Goal: Check status: Check status

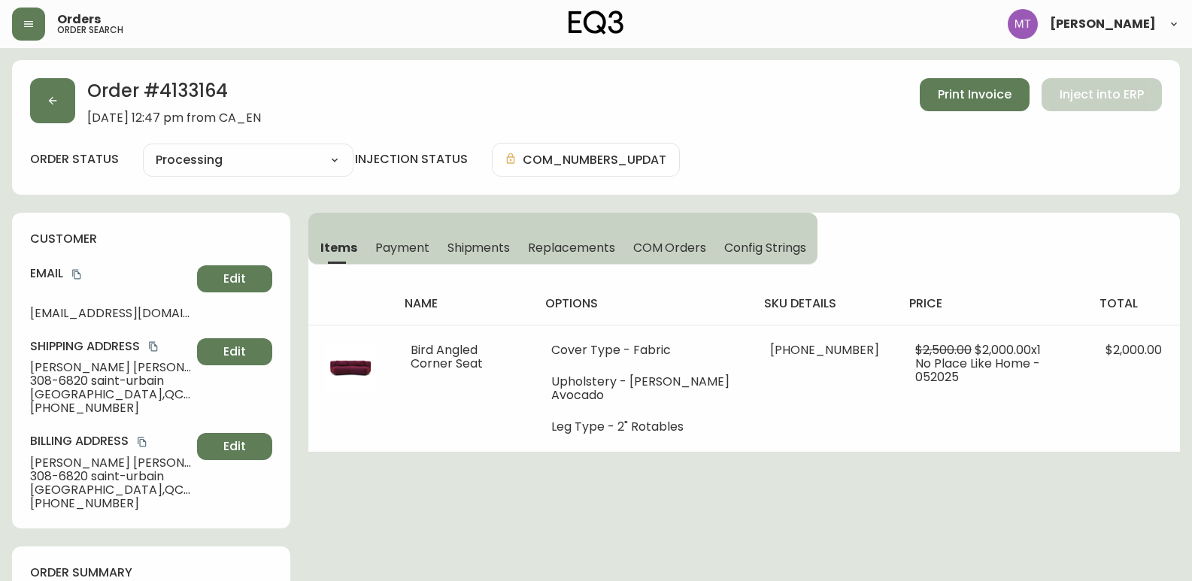
select select "PROCESSING"
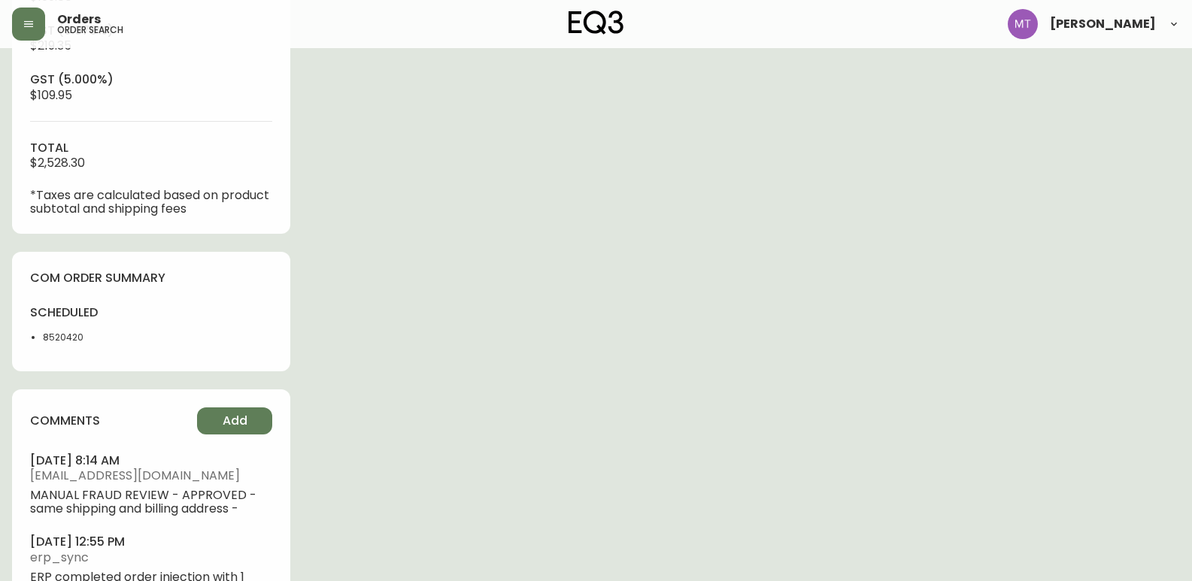
click at [113, 119] on div "sub-total $2,000.00 Shipping ( Freight Basic ) $199.00 qst (9.975%) $219.35 gst…" at bounding box center [151, 70] width 242 height 292
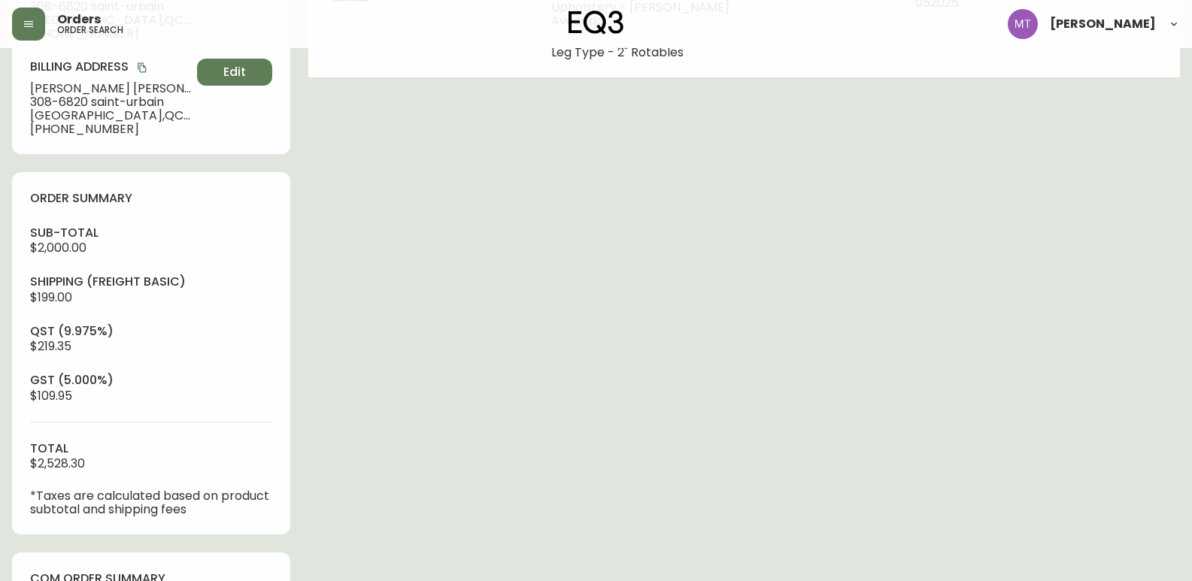
scroll to position [0, 0]
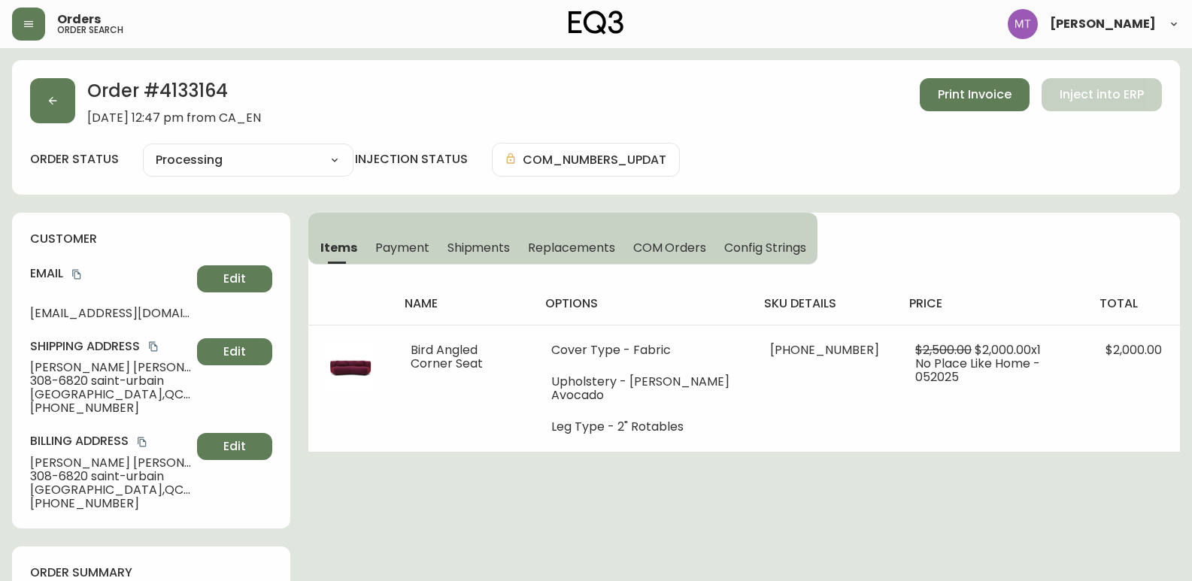
drag, startPoint x: 35, startPoint y: 93, endPoint x: 5, endPoint y: 117, distance: 38.4
click at [35, 93] on button "button" at bounding box center [52, 100] width 45 height 45
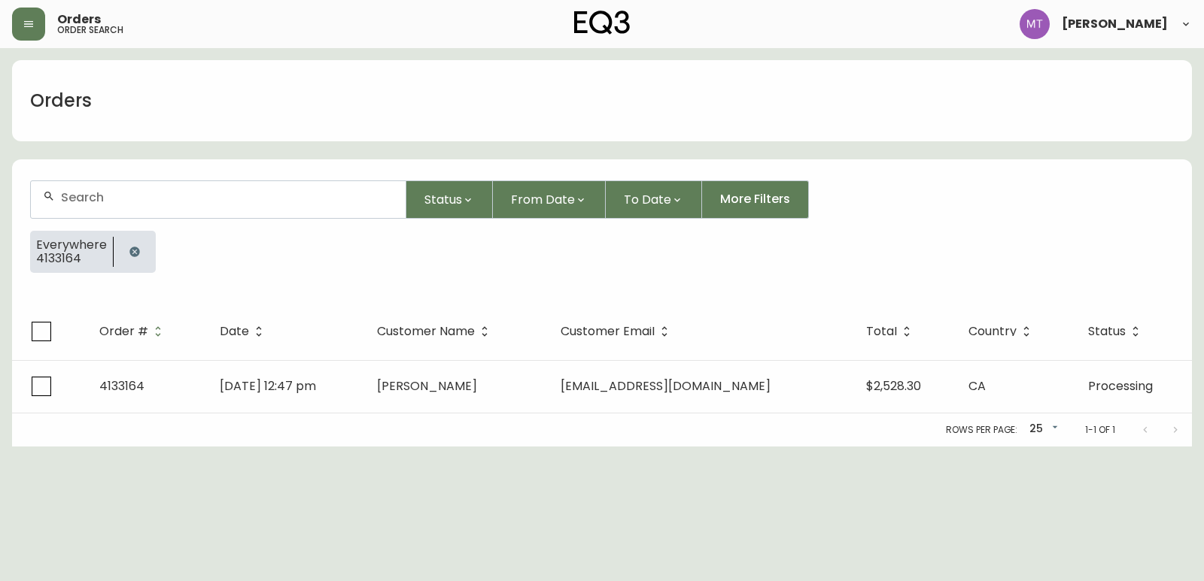
click at [132, 253] on icon "button" at bounding box center [135, 252] width 12 height 12
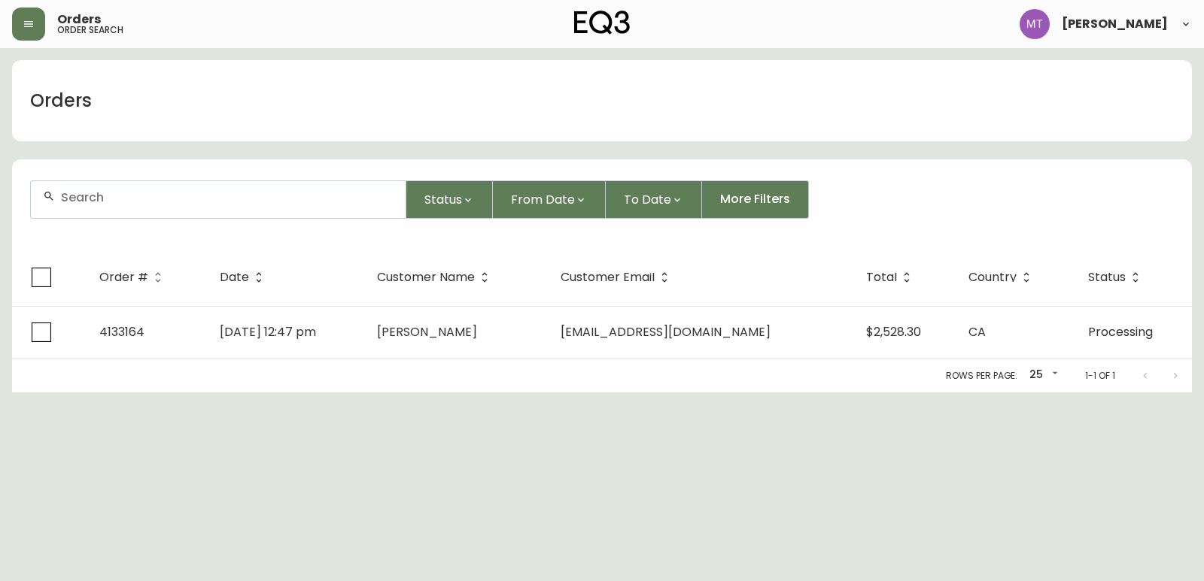
click at [125, 209] on div at bounding box center [218, 199] width 375 height 37
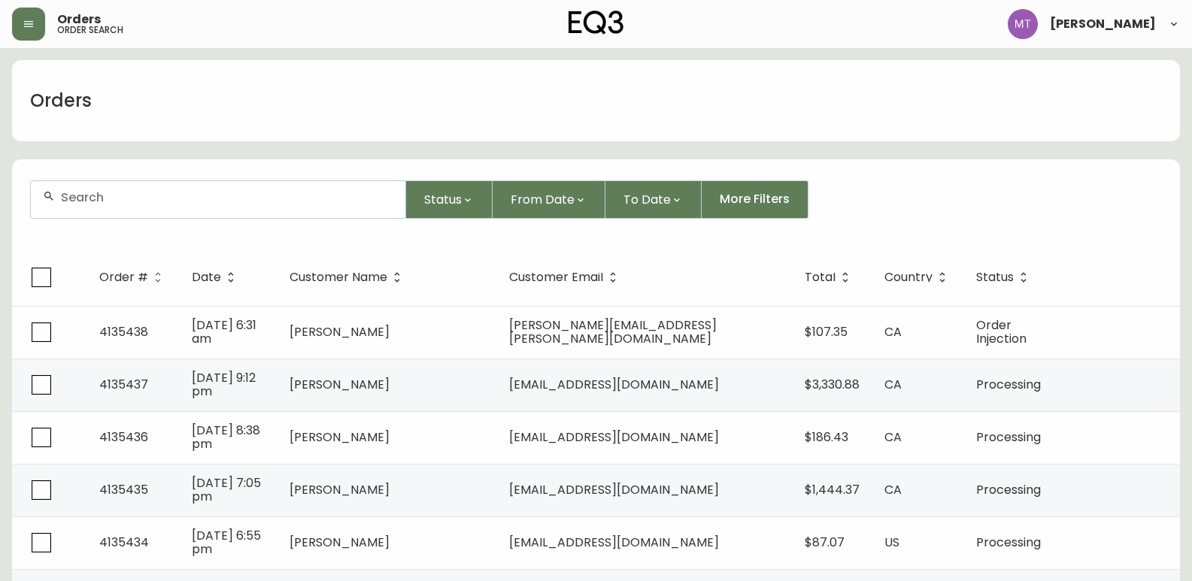
paste input "4134897"
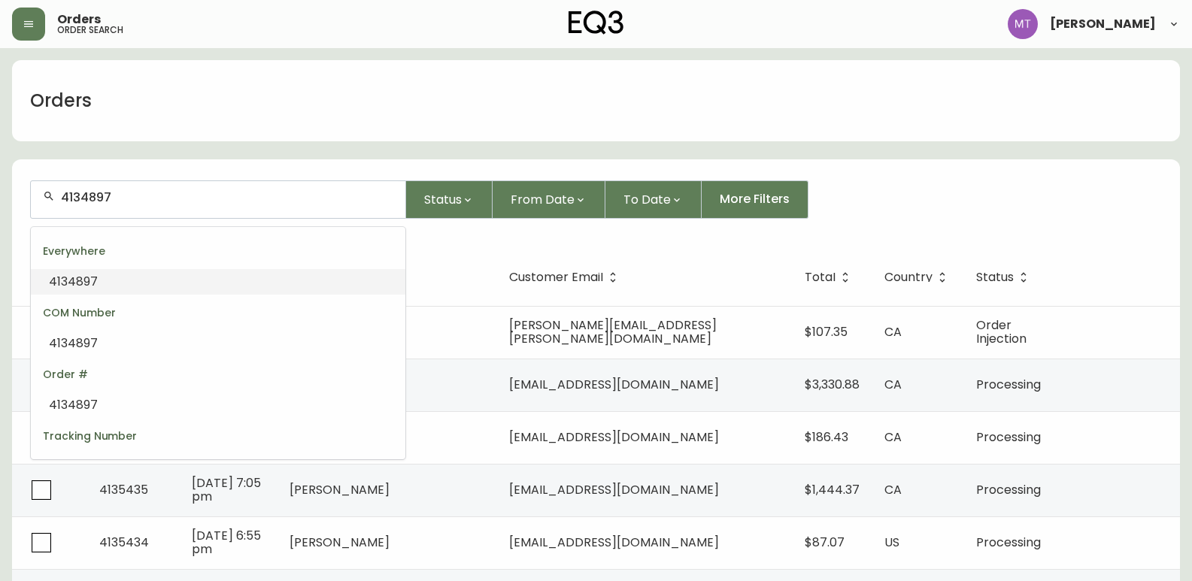
click at [113, 285] on li "4134897" at bounding box center [218, 282] width 375 height 26
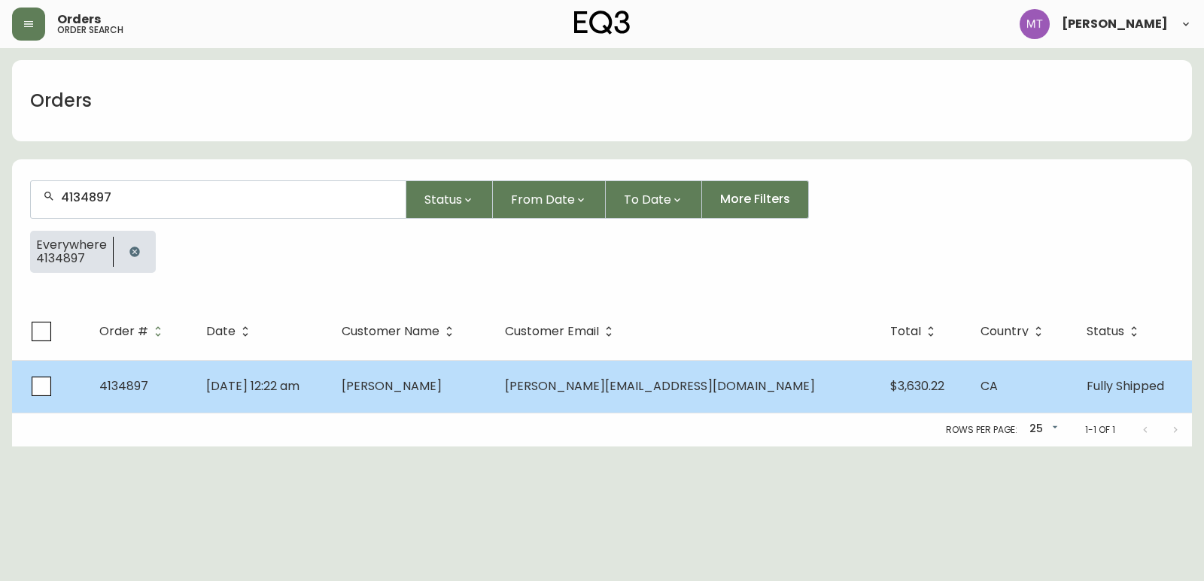
type input "4134897"
click at [229, 382] on span "[DATE] 12:22 am" at bounding box center [252, 386] width 93 height 17
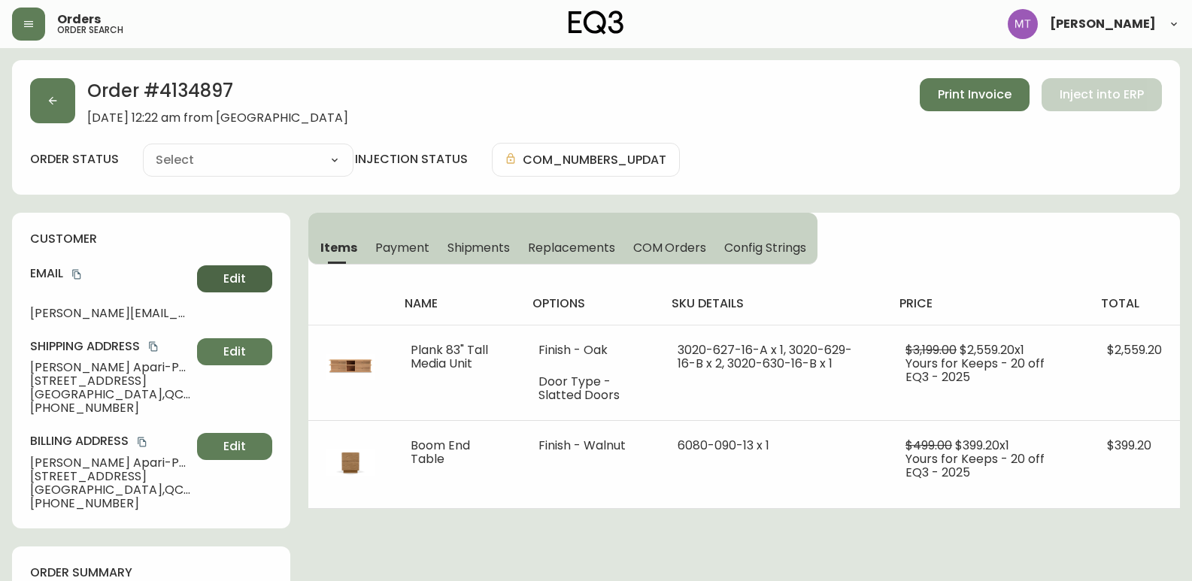
type input "Fully Shipped"
select select "FULLY_SHIPPED"
click at [76, 276] on icon "copy" at bounding box center [76, 274] width 11 height 11
drag, startPoint x: 61, startPoint y: 363, endPoint x: 165, endPoint y: 369, distance: 104.7
click at [165, 369] on span "[PERSON_NAME]" at bounding box center [110, 368] width 161 height 14
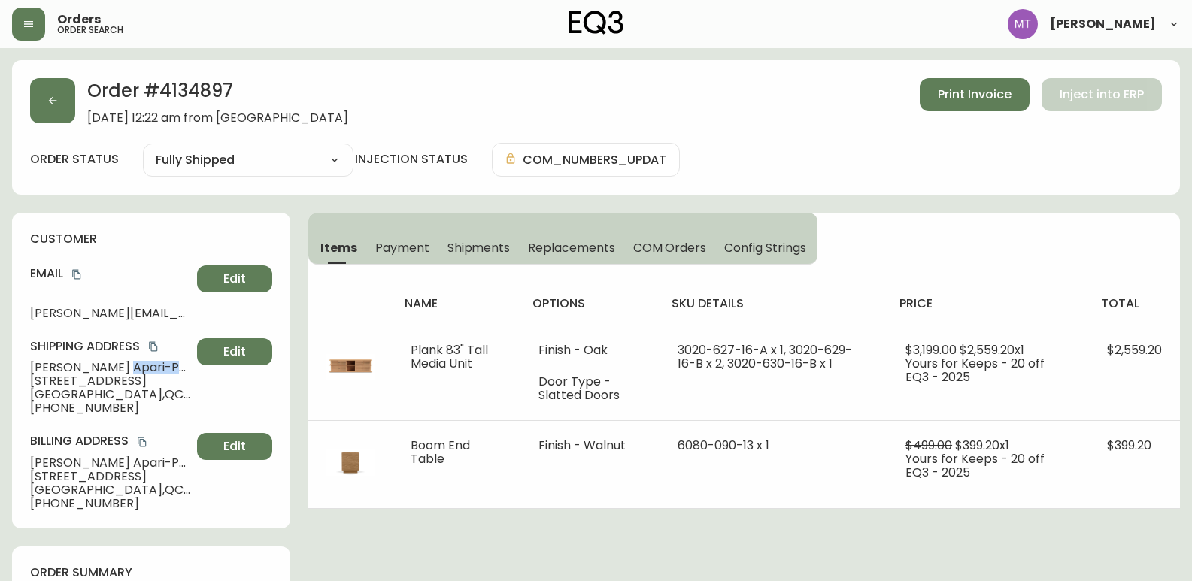
copy span "Apari-Pantigozo"
drag, startPoint x: 30, startPoint y: 476, endPoint x: 198, endPoint y: 478, distance: 167.7
click at [191, 478] on span "[STREET_ADDRESS]" at bounding box center [110, 477] width 161 height 14
copy span "[STREET_ADDRESS]"
drag, startPoint x: 112, startPoint y: 488, endPoint x: 159, endPoint y: 491, distance: 46.7
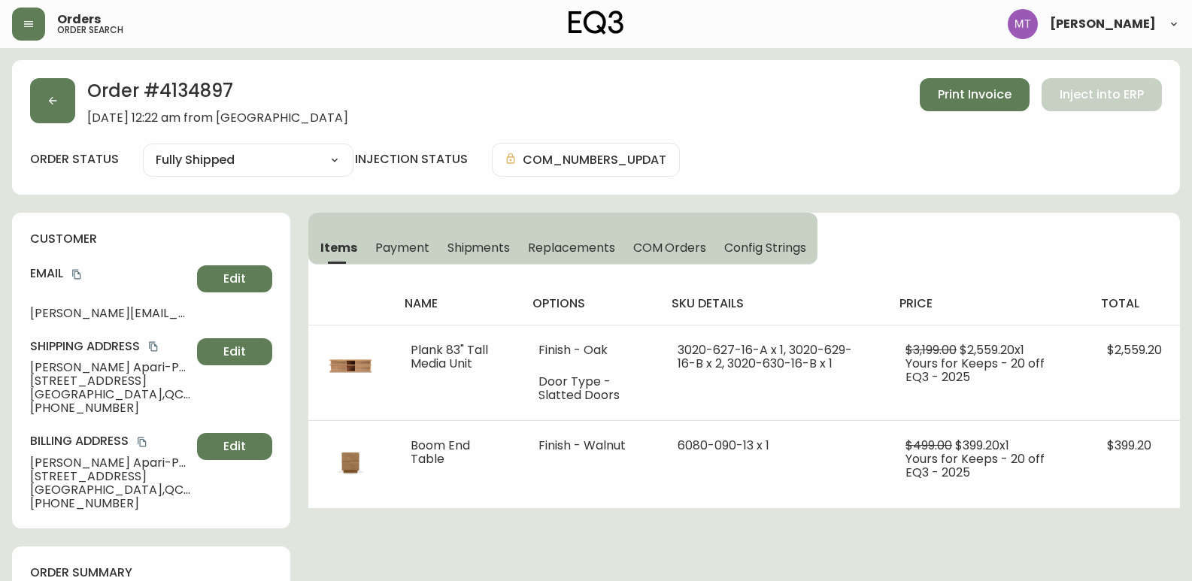
click at [159, 491] on span "[GEOGRAPHIC_DATA] , [GEOGRAPHIC_DATA] , H2N 1E4 , [GEOGRAPHIC_DATA]" at bounding box center [110, 491] width 161 height 14
copy span "H2N 1E4"
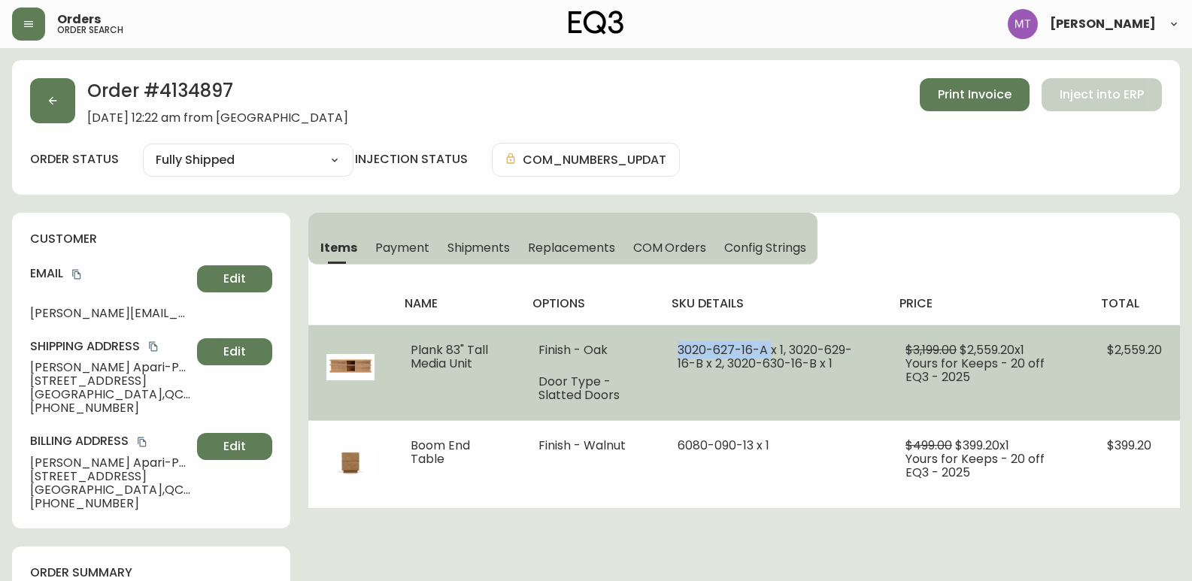
drag, startPoint x: 770, startPoint y: 348, endPoint x: 674, endPoint y: 338, distance: 96.8
click at [674, 338] on td "3020-627-16-A x 1, 3020-629-16-B x 2, 3020-630-16-B x 1" at bounding box center [774, 373] width 228 height 96
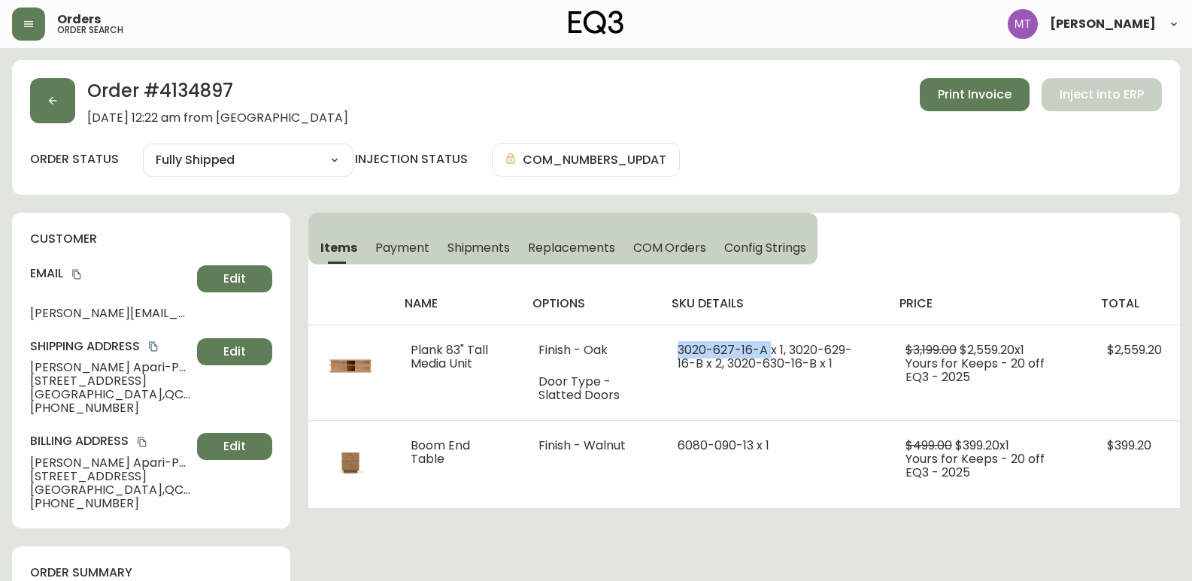
copy span "3020-627-16-A"
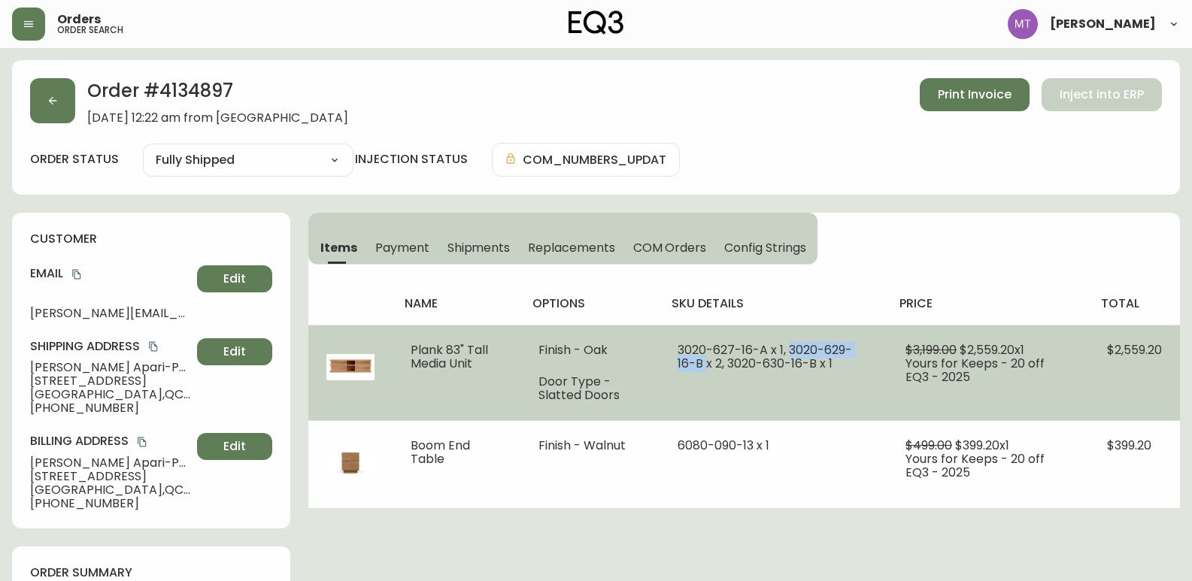
drag, startPoint x: 793, startPoint y: 344, endPoint x: 706, endPoint y: 378, distance: 93.9
click at [706, 378] on td "3020-627-16-A x 1, 3020-629-16-B x 2, 3020-630-16-B x 1" at bounding box center [774, 373] width 228 height 96
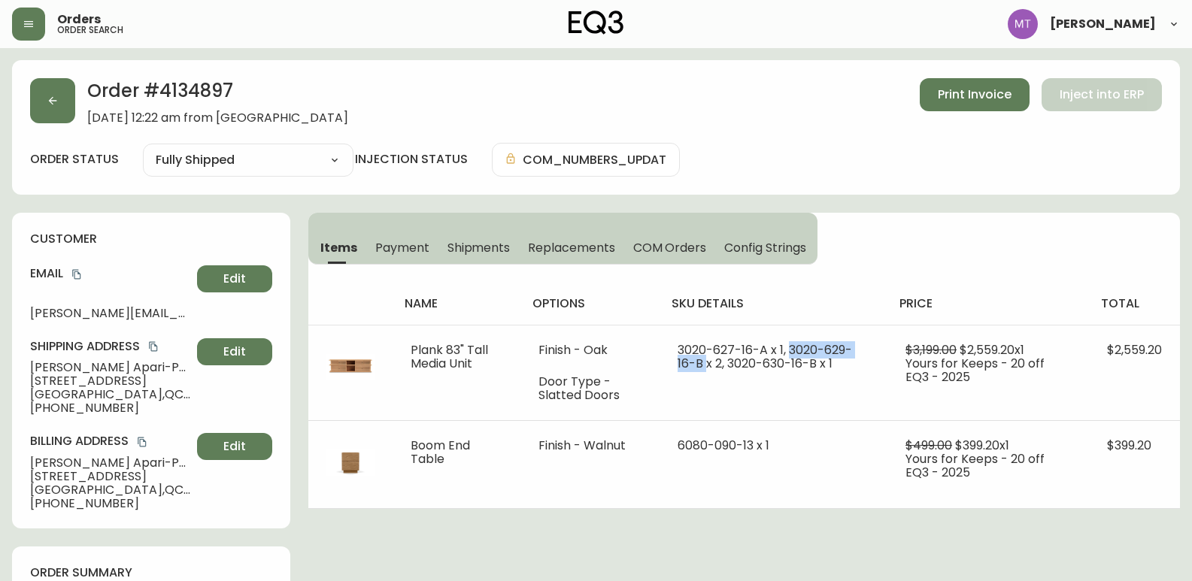
copy span "3020-629-16-B"
click at [44, 99] on button "button" at bounding box center [52, 100] width 45 height 45
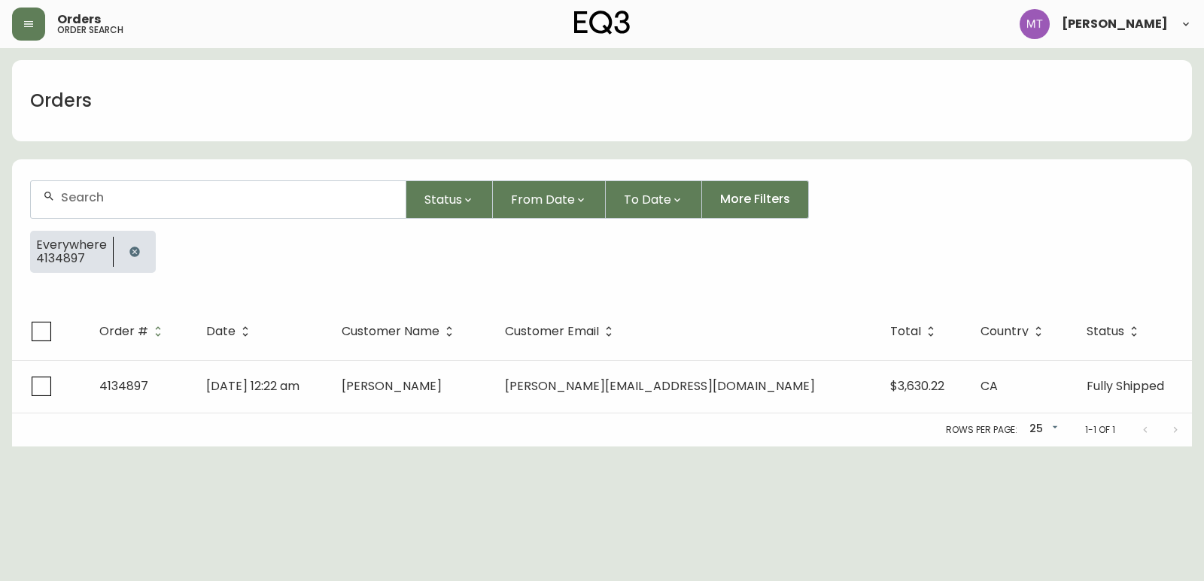
click at [129, 249] on icon "button" at bounding box center [135, 252] width 12 height 12
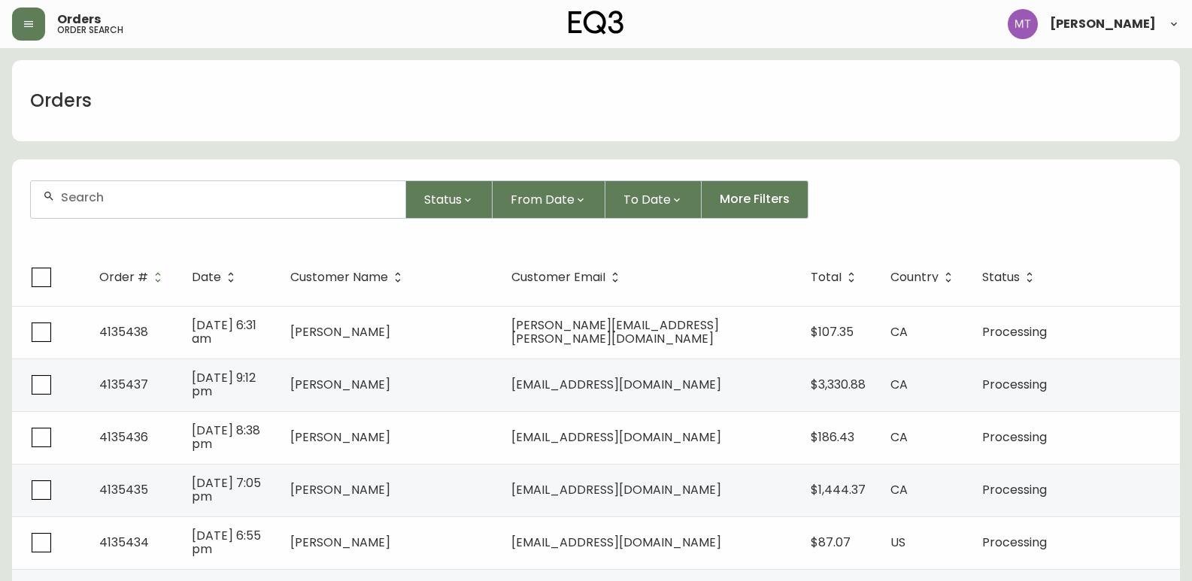
click at [41, 115] on div "Orders" at bounding box center [61, 101] width 98 height 48
click at [105, 200] on input "text" at bounding box center [227, 197] width 332 height 14
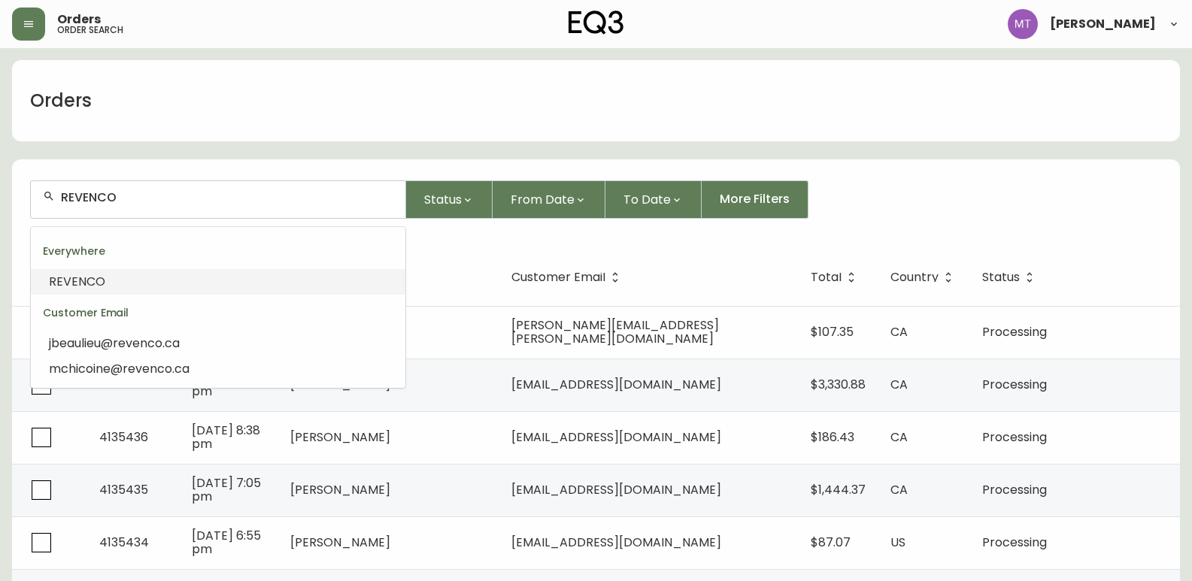
click at [165, 284] on li "REVENCO" at bounding box center [218, 282] width 375 height 26
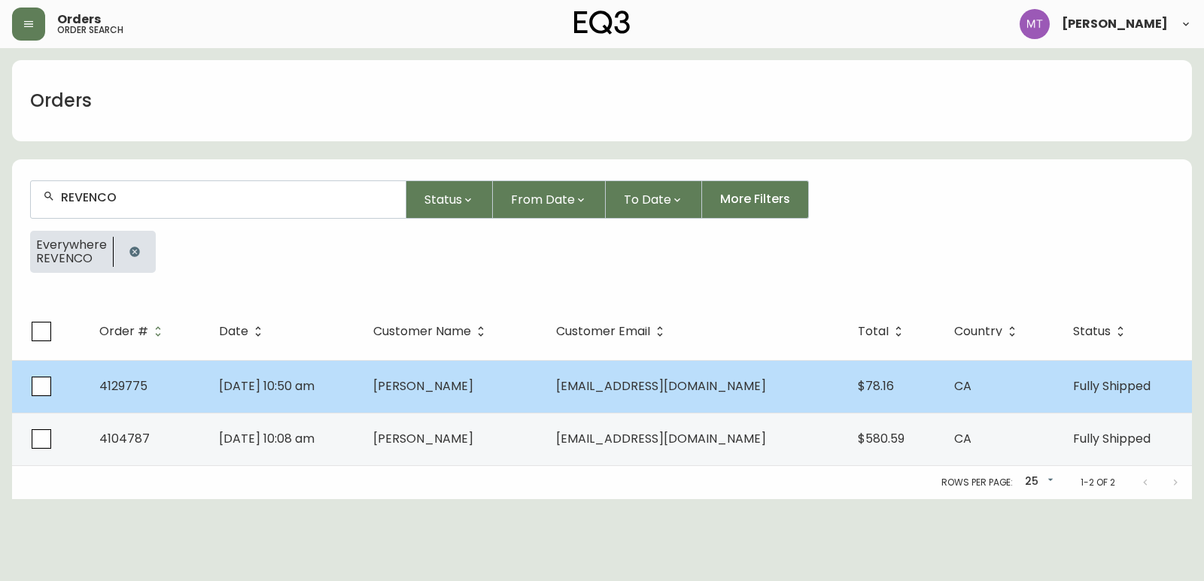
type input "REVENCO"
click at [361, 392] on td "[DATE] 10:50 am" at bounding box center [284, 386] width 154 height 53
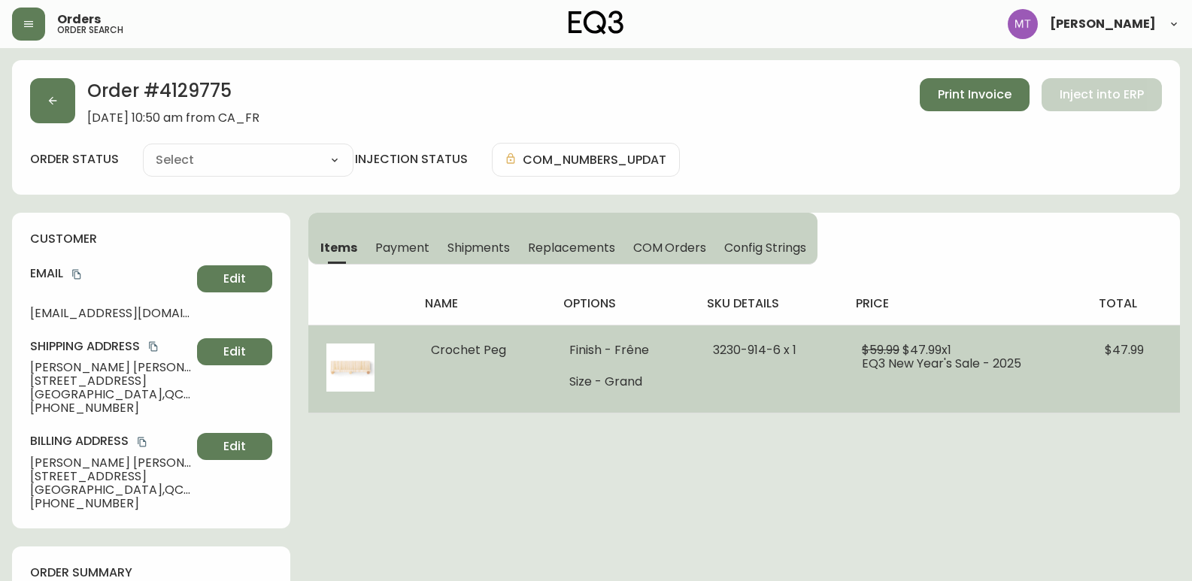
type input "Fully Shipped"
select select "FULLY_SHIPPED"
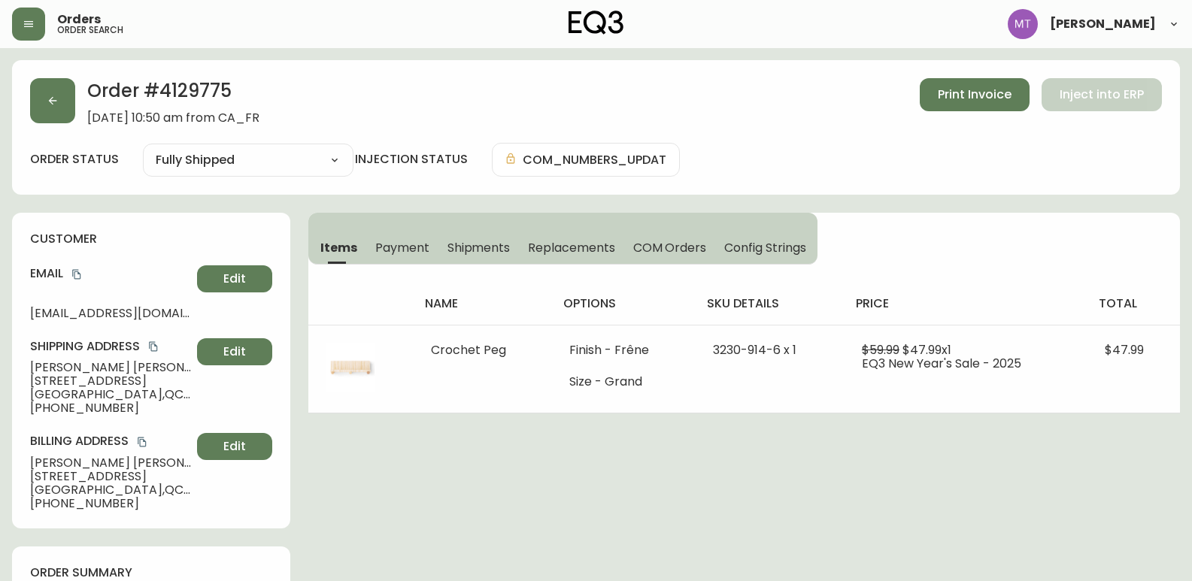
click at [15, 140] on div "Order # 4129775 [DATE] 10:50 am from CA_FR Print Invoice Inject into ERP order …" at bounding box center [596, 127] width 1168 height 135
